Goal: Participate in discussion: Engage in conversation with other users on a specific topic

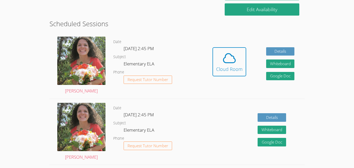
scroll to position [130, 0]
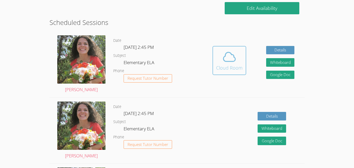
click at [229, 69] on div "Cloud Room" at bounding box center [229, 67] width 26 height 7
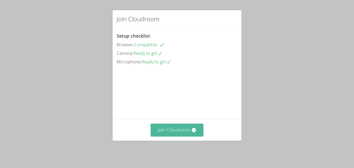
click at [181, 133] on button "Join Cloudroom" at bounding box center [177, 129] width 53 height 13
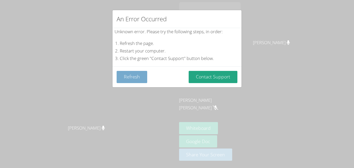
click at [141, 77] on button "Refresh" at bounding box center [132, 77] width 31 height 12
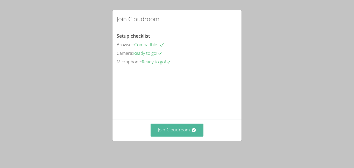
click at [184, 129] on button "Join Cloudroom" at bounding box center [177, 129] width 53 height 13
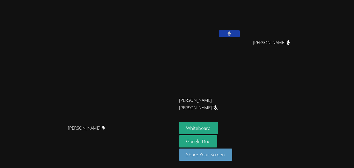
click at [240, 31] on button at bounding box center [229, 33] width 21 height 6
click at [232, 35] on icon at bounding box center [229, 33] width 5 height 4
click at [231, 33] on icon at bounding box center [229, 33] width 3 height 4
click at [232, 33] on icon at bounding box center [229, 33] width 5 height 4
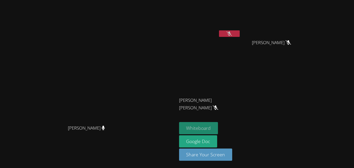
click at [218, 125] on button "Whiteboard" at bounding box center [198, 128] width 39 height 12
click at [232, 33] on icon at bounding box center [229, 33] width 5 height 4
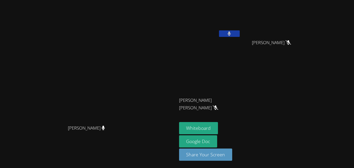
click at [231, 33] on icon at bounding box center [229, 33] width 3 height 4
click at [232, 34] on icon at bounding box center [229, 33] width 5 height 4
click at [231, 34] on icon at bounding box center [229, 33] width 3 height 4
click at [232, 34] on icon at bounding box center [229, 33] width 5 height 4
click at [232, 33] on icon at bounding box center [229, 33] width 5 height 4
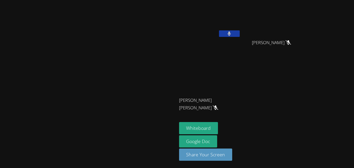
click at [240, 34] on button at bounding box center [229, 33] width 21 height 6
click at [241, 16] on video at bounding box center [210, 19] width 62 height 35
click at [240, 33] on button at bounding box center [229, 33] width 21 height 6
click at [231, 32] on icon at bounding box center [229, 33] width 3 height 4
click at [232, 32] on icon at bounding box center [229, 33] width 5 height 4
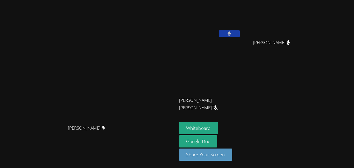
click at [240, 35] on button at bounding box center [229, 33] width 21 height 6
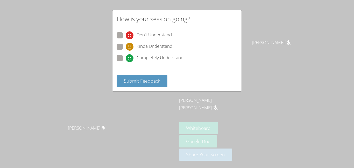
click at [164, 57] on span "Completely Understand" at bounding box center [160, 58] width 47 height 8
click at [130, 57] on input "Completely Understand" at bounding box center [128, 57] width 4 height 4
radio input "true"
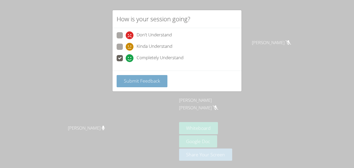
click at [156, 81] on span "Submit Feedback" at bounding box center [142, 81] width 36 height 6
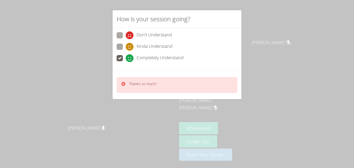
click at [166, 49] on span "Kinda Understand" at bounding box center [155, 47] width 36 height 8
click at [130, 48] on input "Kinda Understand" at bounding box center [128, 46] width 4 height 4
radio input "true"
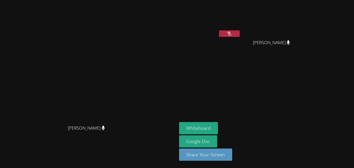
click at [232, 33] on icon at bounding box center [229, 33] width 5 height 4
